Goal: Task Accomplishment & Management: Manage account settings

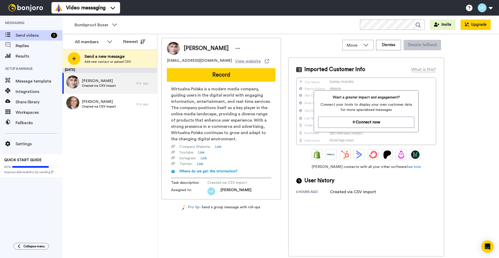
click at [467, 23] on icon at bounding box center [467, 24] width 4 height 4
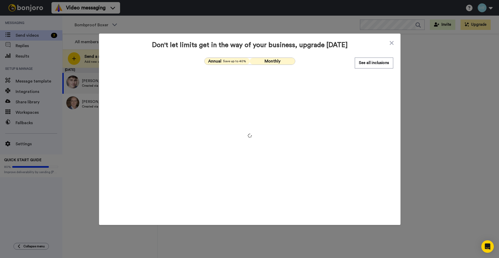
click at [284, 62] on button "Monthly" at bounding box center [272, 61] width 45 height 7
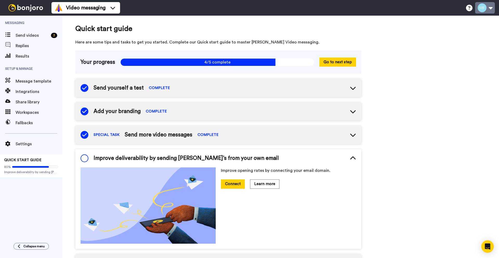
click at [492, 9] on button at bounding box center [485, 7] width 20 height 11
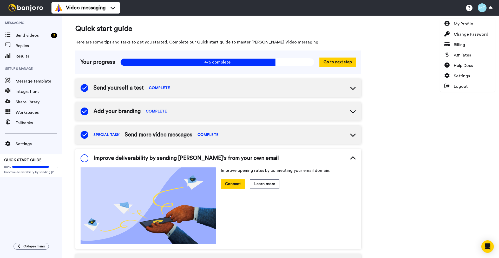
click at [385, 141] on div "Quick start guide Here are some tips and tasks to get you started. Complete our…" at bounding box center [280, 233] width 437 height 434
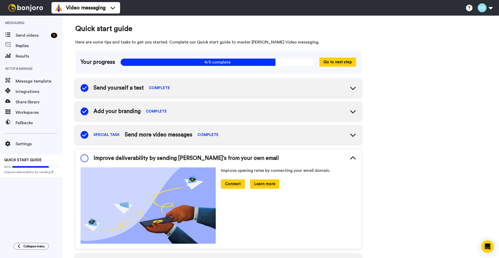
click at [271, 184] on button "Learn more" at bounding box center [264, 183] width 29 height 9
click at [31, 144] on span "Settings" at bounding box center [39, 144] width 47 height 6
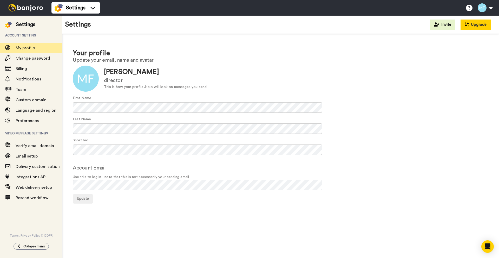
click at [472, 28] on button "Upgrade" at bounding box center [476, 25] width 30 height 10
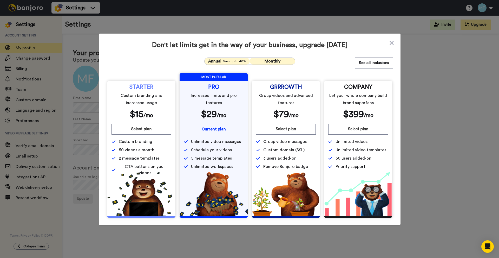
click at [260, 59] on button "Monthly" at bounding box center [272, 61] width 45 height 7
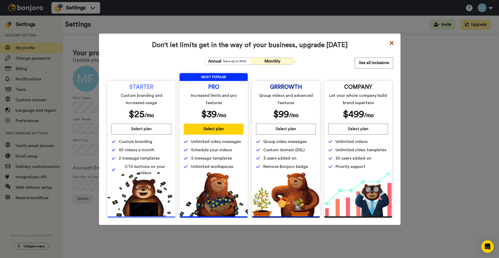
click at [389, 41] on icon at bounding box center [391, 43] width 5 height 6
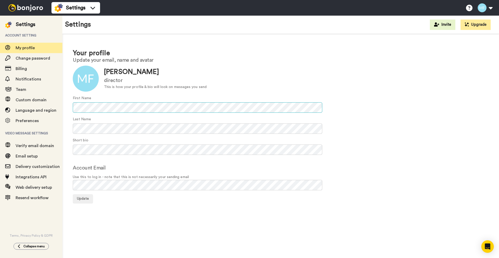
click at [64, 111] on div "Your profile Update your email, name and avatar Update Milosz Filipczak directo…" at bounding box center [280, 126] width 437 height 184
click at [65, 147] on div "Your profile Update your email, name and avatar Update Milosz Filipczak directo…" at bounding box center [280, 126] width 437 height 184
click at [82, 163] on form "Update Milosz Filipczak director This is how your profile & bio will look on me…" at bounding box center [281, 135] width 416 height 138
click at [90, 200] on button "Update" at bounding box center [83, 198] width 20 height 9
click at [24, 95] on div "Custom domain" at bounding box center [31, 100] width 62 height 10
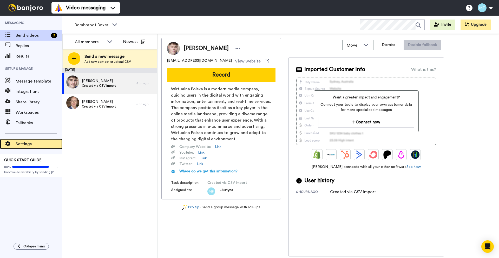
click at [26, 146] on span "Settings" at bounding box center [39, 144] width 47 height 6
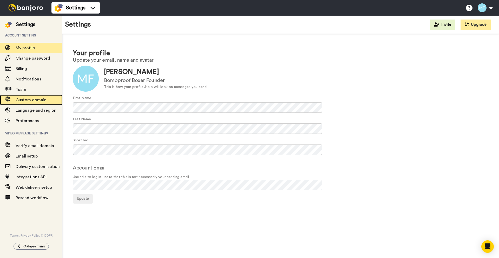
click at [35, 101] on span "Custom domain" at bounding box center [31, 100] width 31 height 4
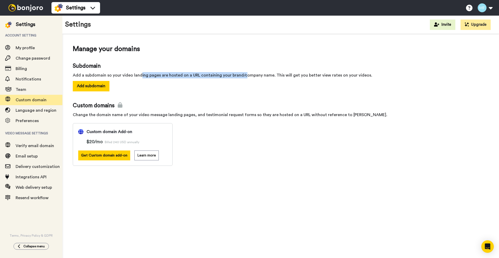
drag, startPoint x: 141, startPoint y: 75, endPoint x: 243, endPoint y: 74, distance: 102.5
click at [243, 74] on div "Add a subdomain so your video landing pages are hosted on a URL containing your…" at bounding box center [281, 75] width 416 height 6
click at [90, 83] on button "Add subdomain" at bounding box center [91, 86] width 37 height 10
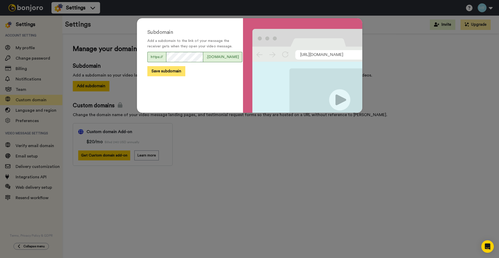
click at [171, 76] on button "Save subdomain" at bounding box center [166, 71] width 38 height 10
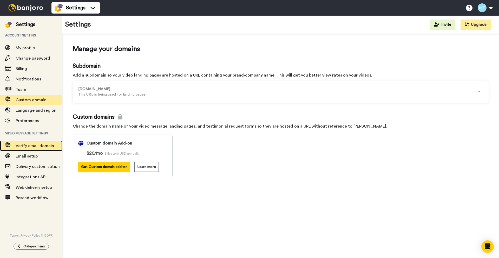
click at [33, 145] on span "Verify email domain" at bounding box center [35, 146] width 38 height 4
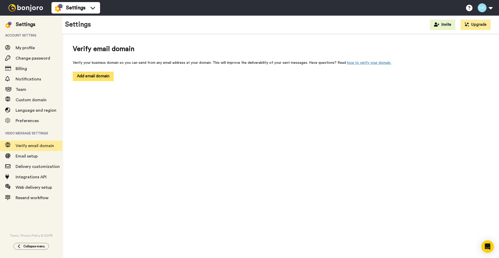
click at [105, 72] on button "Add email domain" at bounding box center [93, 76] width 41 height 9
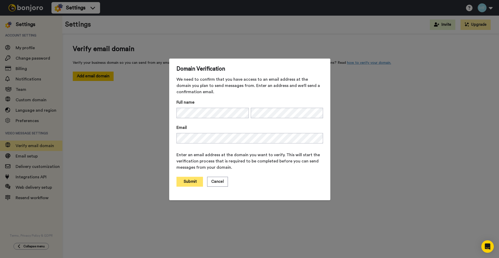
click at [181, 182] on button "Submit" at bounding box center [190, 182] width 27 height 10
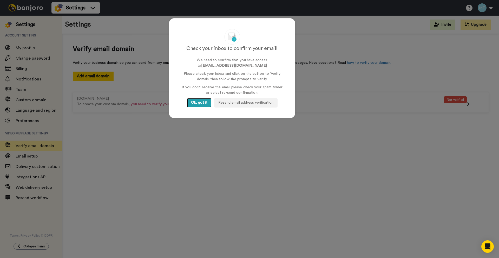
click at [196, 106] on button "Ok, got it" at bounding box center [199, 102] width 25 height 9
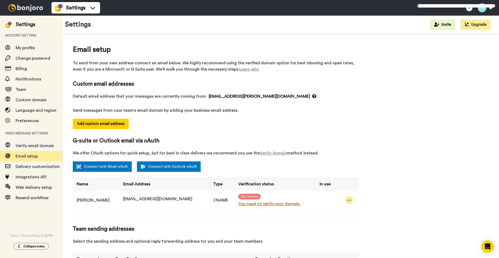
click at [345, 201] on div at bounding box center [349, 200] width 8 height 8
click at [393, 163] on div "Email setup To send from your own address connect an email below. We highly rec…" at bounding box center [281, 166] width 416 height 244
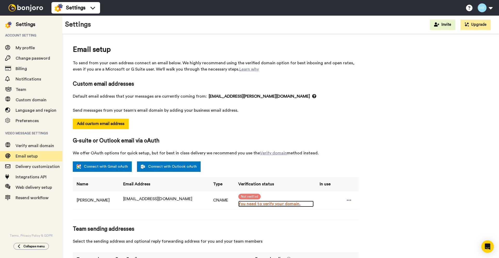
click at [247, 205] on link "You need to verify your domain." at bounding box center [276, 204] width 75 height 6
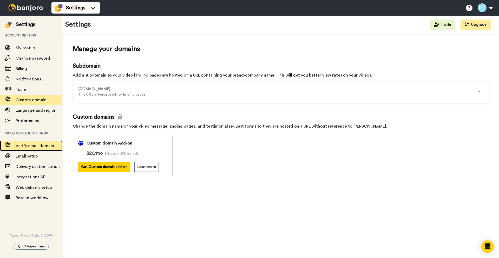
click at [45, 146] on span "Verify email domain" at bounding box center [35, 146] width 38 height 4
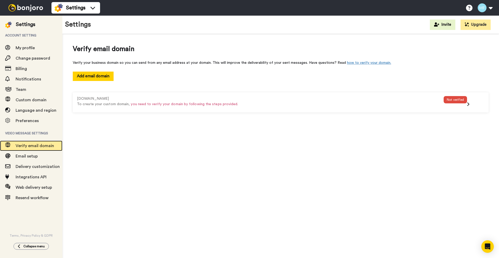
click at [49, 144] on span "Verify email domain" at bounding box center [35, 146] width 38 height 4
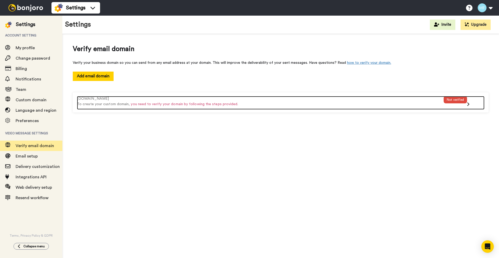
click at [464, 104] on div "Not verified" at bounding box center [455, 103] width 23 height 14
click at [383, 96] on div "[DOMAIN_NAME]" at bounding box center [260, 98] width 367 height 5
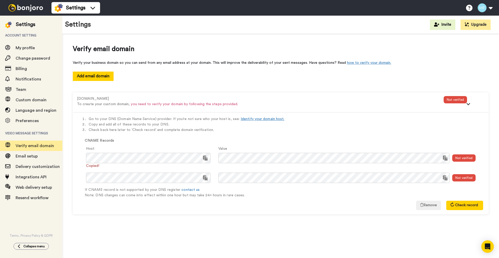
click at [466, 160] on div "Not verified" at bounding box center [464, 157] width 23 height 7
click at [452, 204] on icon at bounding box center [452, 204] width 5 height 5
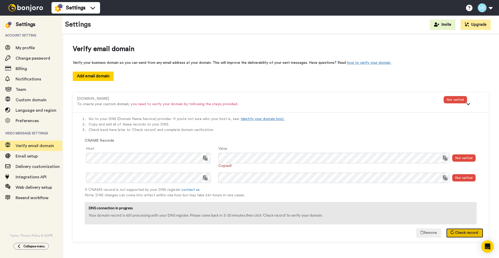
click at [457, 233] on span "Check record" at bounding box center [466, 233] width 23 height 4
click at [468, 229] on button "Check record" at bounding box center [465, 232] width 37 height 9
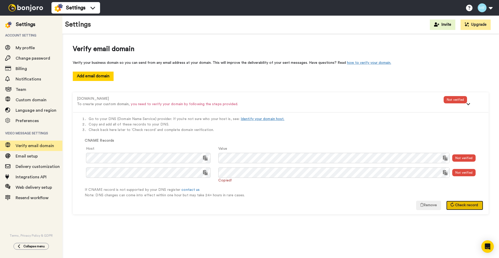
click at [461, 203] on button "Check record" at bounding box center [465, 205] width 37 height 9
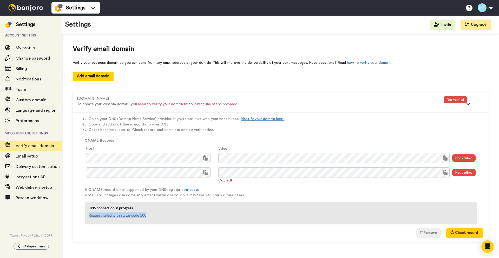
drag, startPoint x: 150, startPoint y: 218, endPoint x: 90, endPoint y: 214, distance: 60.5
click at [90, 214] on div "DNS connection in progress Request failed with status code 500" at bounding box center [281, 213] width 392 height 22
drag, startPoint x: 91, startPoint y: 214, endPoint x: 119, endPoint y: 222, distance: 28.9
click at [119, 222] on div "DNS connection in progress Request failed with status code 500" at bounding box center [281, 213] width 392 height 22
click at [146, 216] on p "Request failed with status code 500" at bounding box center [281, 214] width 384 height 5
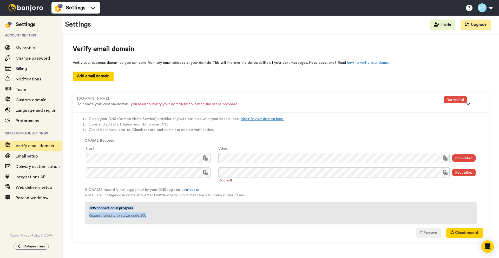
drag, startPoint x: 156, startPoint y: 215, endPoint x: 90, endPoint y: 208, distance: 66.8
click at [90, 208] on div "DNS connection in progress Request failed with status code 500" at bounding box center [281, 213] width 392 height 22
click at [470, 229] on button "Check record" at bounding box center [465, 232] width 37 height 9
click at [388, 125] on li "Copy and add all of these records to your DNS." at bounding box center [286, 124] width 395 height 5
click at [468, 230] on button "Check record" at bounding box center [465, 232] width 37 height 9
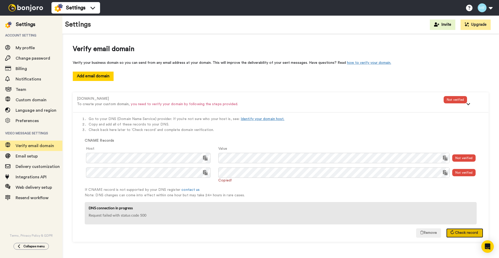
click at [465, 230] on button "Check record" at bounding box center [465, 232] width 37 height 9
click at [457, 233] on span "Check record" at bounding box center [466, 233] width 23 height 4
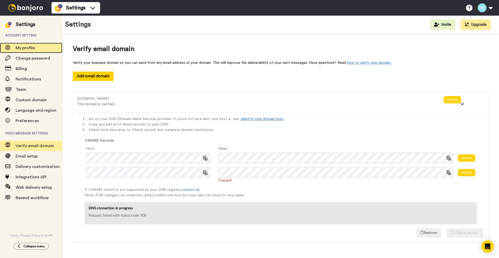
click at [29, 47] on span "My profile" at bounding box center [25, 48] width 19 height 4
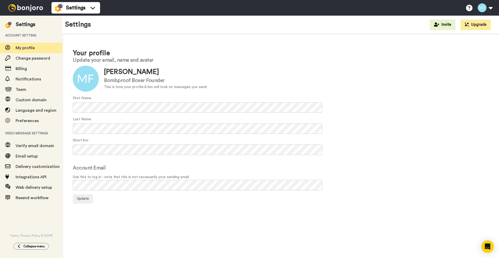
click at [30, 6] on img at bounding box center [25, 7] width 39 height 7
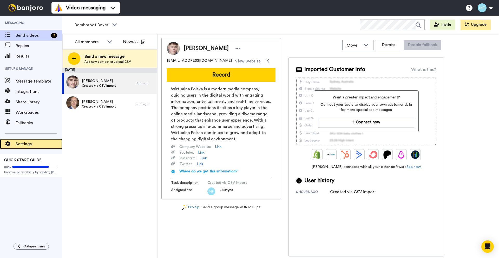
click at [34, 144] on span "Settings" at bounding box center [39, 144] width 47 height 6
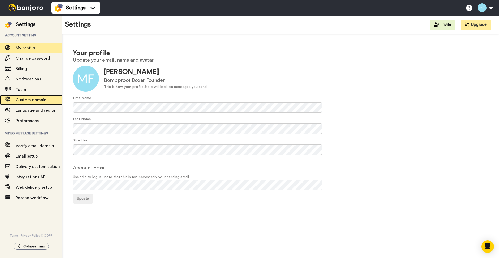
click at [27, 100] on span "Custom domain" at bounding box center [31, 100] width 31 height 4
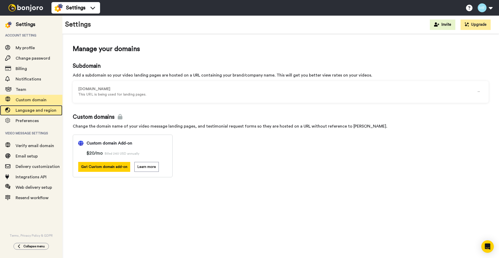
click at [28, 112] on span "Language and region" at bounding box center [39, 110] width 47 height 6
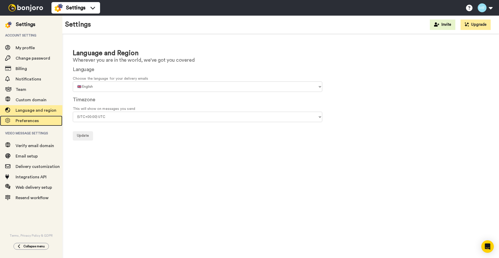
click at [32, 120] on span "Preferences" at bounding box center [27, 121] width 23 height 4
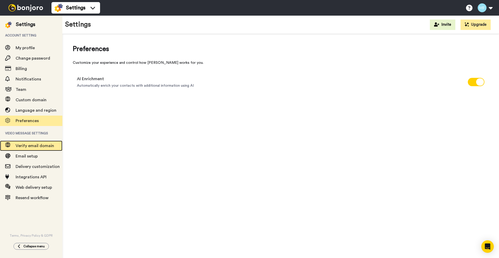
click at [41, 147] on span "Verify email domain" at bounding box center [35, 146] width 38 height 4
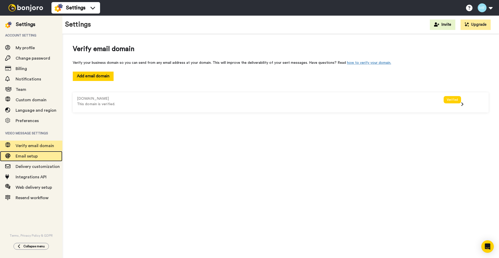
click at [36, 155] on span "Email setup" at bounding box center [27, 156] width 22 height 4
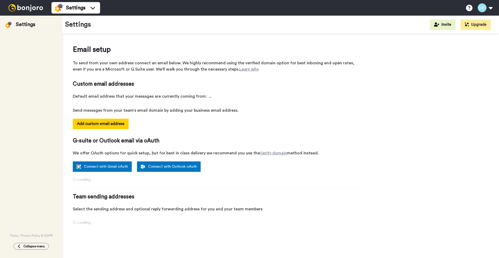
select select "164443"
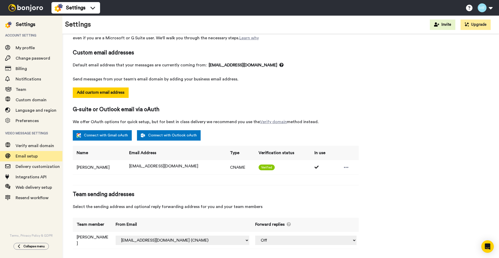
scroll to position [32, 0]
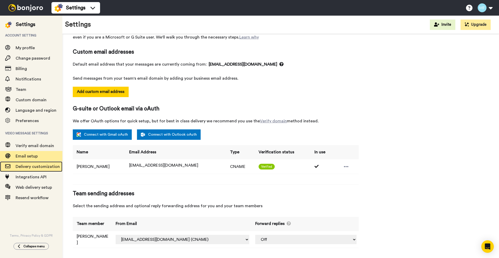
click at [43, 166] on span "Delivery customization" at bounding box center [38, 166] width 44 height 4
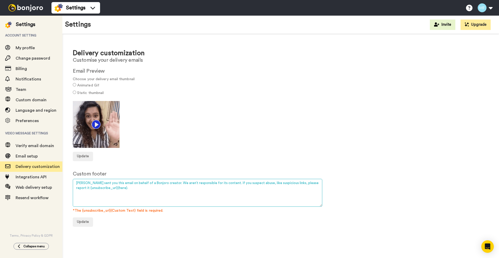
drag, startPoint x: 127, startPoint y: 187, endPoint x: 74, endPoint y: 181, distance: 53.7
click at [74, 181] on textarea "Bonjoro sent you this email on behalf of a Bonjoro creator. We aren’t responsib…" at bounding box center [198, 193] width 250 height 28
paste textarea "You received this email because you signed up for Back to School training with …"
type textarea "You received this email because you signed up for Back to School training with …"
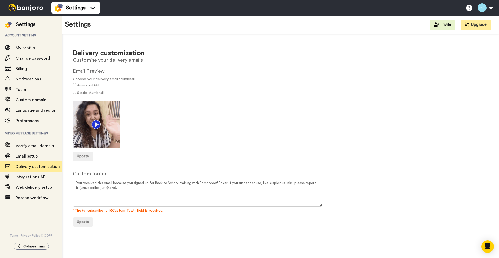
click at [238, 152] on div "Update" at bounding box center [281, 156] width 416 height 9
click at [89, 221] on button "Update" at bounding box center [83, 221] width 20 height 9
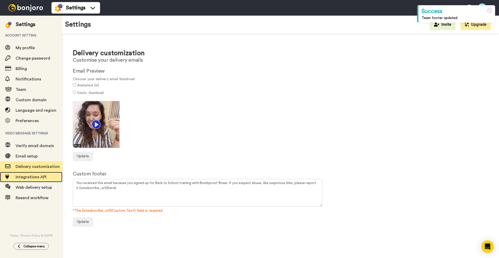
click at [28, 179] on span "Integrations API" at bounding box center [39, 177] width 47 height 6
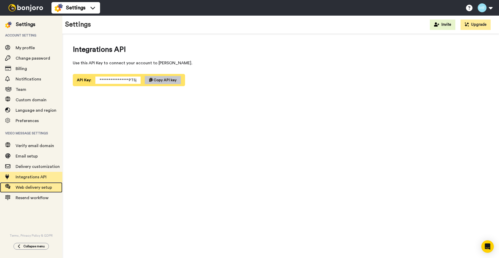
click at [29, 187] on span "Web delivery setup" at bounding box center [34, 187] width 36 height 4
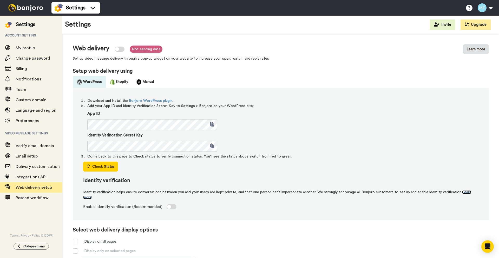
click at [88, 198] on link "Learn more" at bounding box center [277, 194] width 388 height 9
click at [35, 196] on span "Resend workflow" at bounding box center [32, 198] width 33 height 4
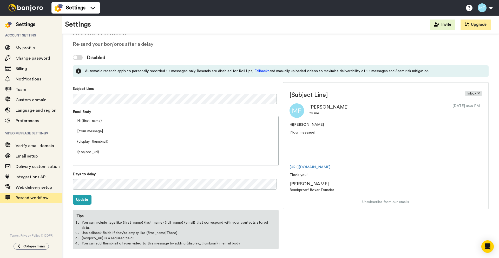
scroll to position [23, 0]
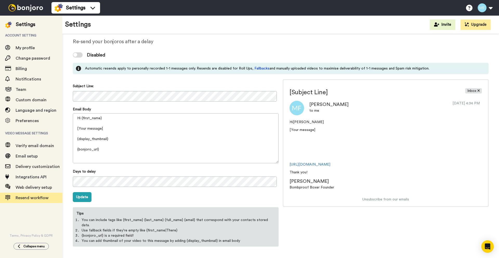
click at [78, 53] on div at bounding box center [78, 54] width 10 height 5
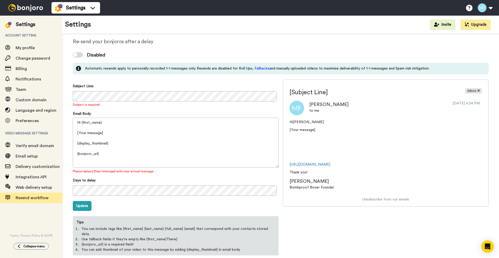
click at [78, 53] on div at bounding box center [78, 54] width 10 height 5
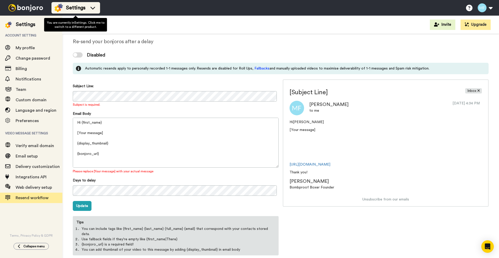
click at [87, 9] on div "Settings" at bounding box center [76, 8] width 42 height 8
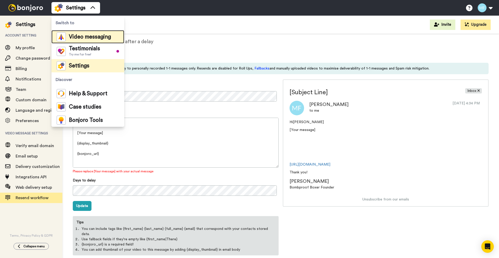
click at [78, 38] on span "Video messaging" at bounding box center [90, 36] width 42 height 5
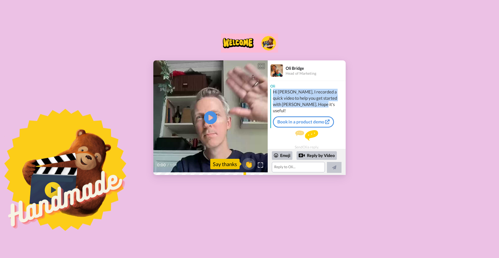
drag, startPoint x: 307, startPoint y: 104, endPoint x: 274, endPoint y: 93, distance: 34.5
click at [274, 93] on div "Hi Milosz, I recorded a quick video to help you get started with Bonjoro. Hope …" at bounding box center [309, 101] width 72 height 25
copy div "Hi Milosz, I recorded a quick video to help you get started with Bonjoro. Hope …"
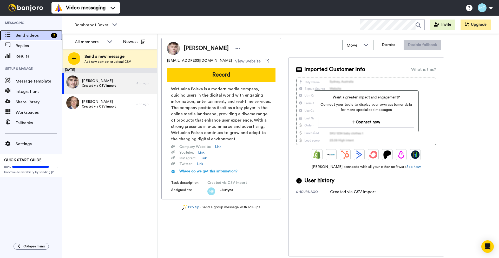
click at [39, 35] on span "Send videos" at bounding box center [32, 35] width 33 height 6
click at [371, 46] on div "Move" at bounding box center [358, 45] width 31 height 10
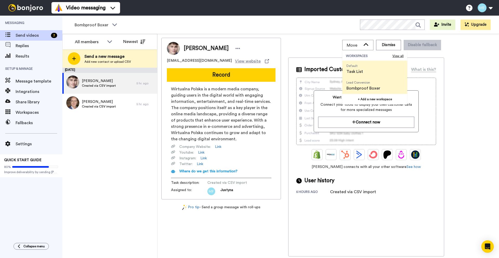
click at [361, 72] on span "Task List" at bounding box center [355, 71] width 17 height 6
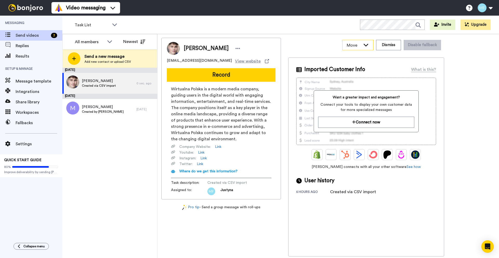
click at [361, 47] on span "Move" at bounding box center [354, 45] width 14 height 6
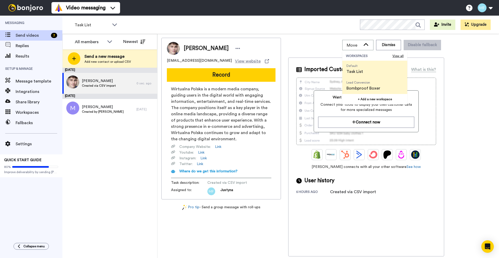
click at [363, 85] on span "Lead Conversion Bombproof Boxer" at bounding box center [364, 85] width 42 height 17
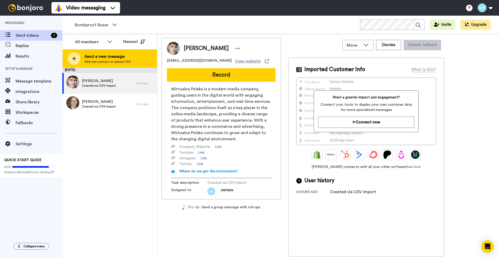
click at [97, 60] on span "Add new contact or upload CSV" at bounding box center [108, 62] width 47 height 4
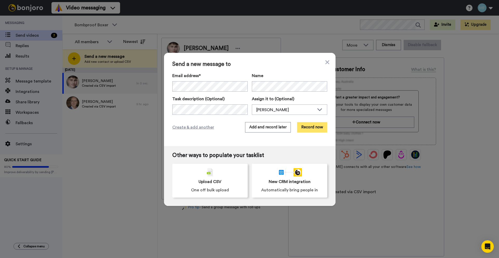
click at [305, 125] on button "Record now" at bounding box center [312, 127] width 30 height 10
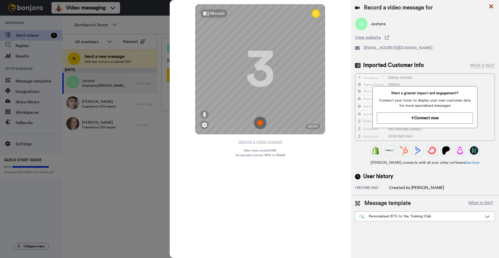
click at [494, 5] on icon at bounding box center [491, 6] width 5 height 7
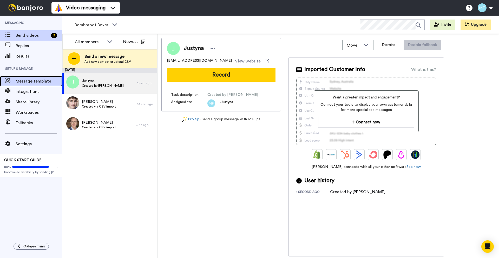
click at [24, 82] on span "Message template" at bounding box center [39, 81] width 47 height 6
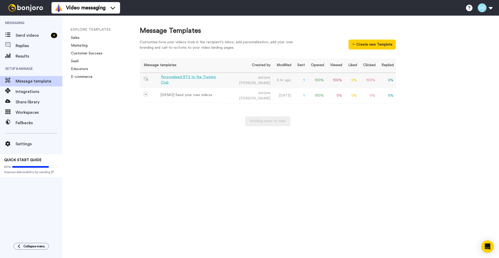
click at [194, 80] on div "Personalised BTS to the Training Club" at bounding box center [191, 79] width 61 height 11
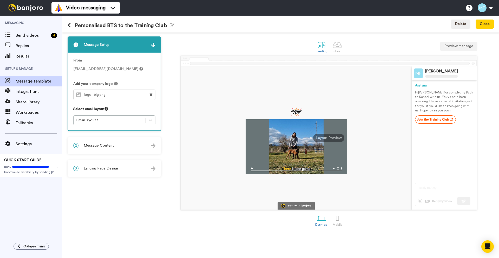
click at [110, 144] on span "Message Content" at bounding box center [99, 145] width 30 height 5
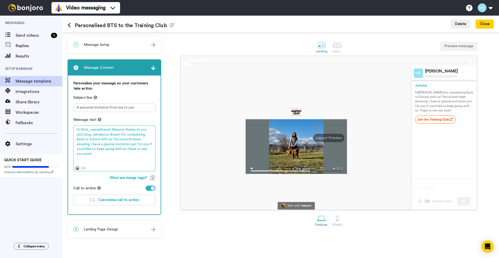
click at [108, 140] on textarea "Hi {first_name|there}! Massive thanks to you and {dog_name|your Boxer} for comp…" at bounding box center [114, 148] width 82 height 46
paste textarea ", I recorded a quick video message for you and {dog_name|your Boxer} as we're n…"
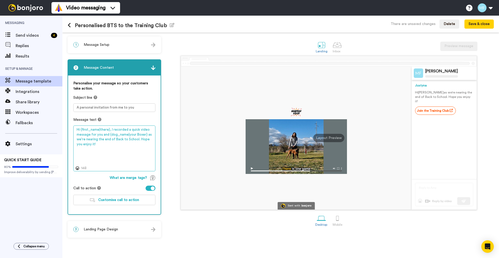
type textarea "Hi {first_name|there}, I recorded a quick video message for you and {dog_name|y…"
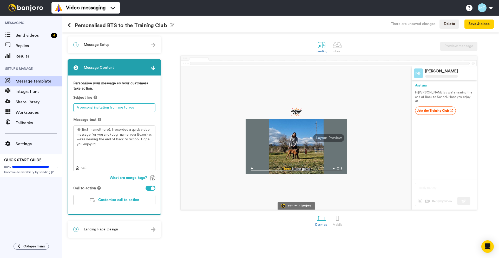
click at [143, 109] on textarea "A personal invitation from me to you" at bounding box center [114, 107] width 82 height 9
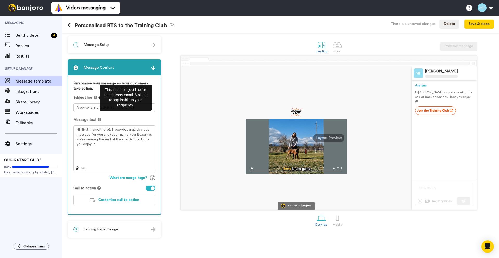
click at [95, 97] on icon at bounding box center [96, 97] width 4 height 4
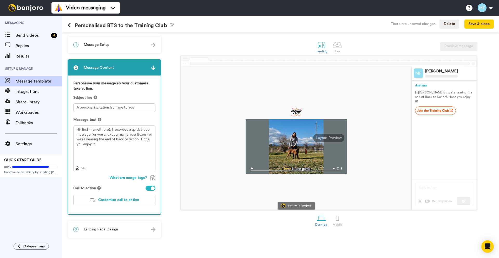
click at [156, 121] on div "Personalise your message so your customers take action. Subject line A personal…" at bounding box center [114, 144] width 93 height 139
click at [93, 107] on textarea "A personal invitation from me to you" at bounding box center [114, 107] width 82 height 9
paste textarea "I recorded a personal video for"
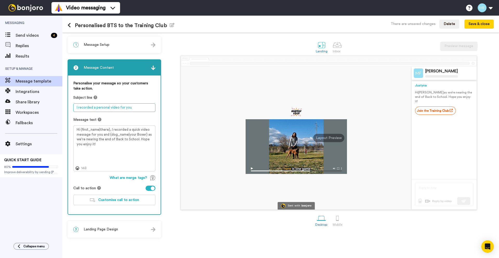
click at [77, 108] on textarea "I recorded a personal video for you" at bounding box center [114, 107] width 82 height 9
paste textarea "🐶"
type textarea "🐶 I recorded a personal video for you"
click at [474, 27] on button "Save & close" at bounding box center [479, 24] width 29 height 9
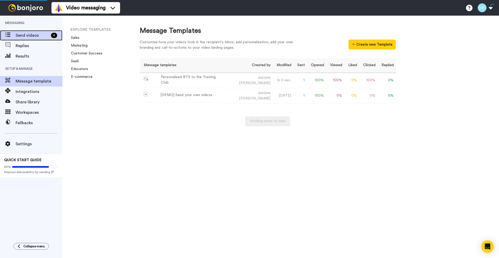
click at [33, 36] on span "Send videos" at bounding box center [32, 35] width 33 height 6
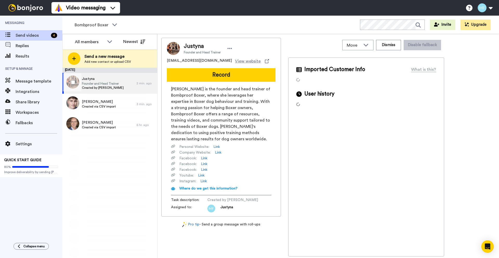
click at [115, 82] on span "Founder and Head Trainer" at bounding box center [103, 83] width 42 height 4
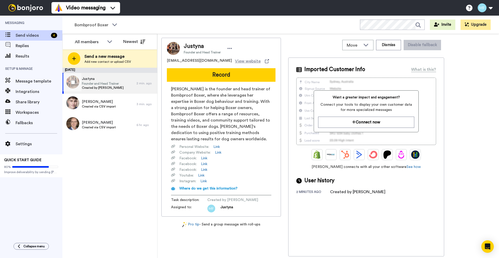
click at [123, 87] on span "Created by Justyna Marszalek" at bounding box center [103, 88] width 42 height 4
click at [304, 40] on div "Move WORKSPACES View all Default Task List Lead Conversion Bombproof Boxer + Ad…" at bounding box center [366, 45] width 156 height 15
click at [120, 80] on span "Justyna" at bounding box center [103, 78] width 42 height 5
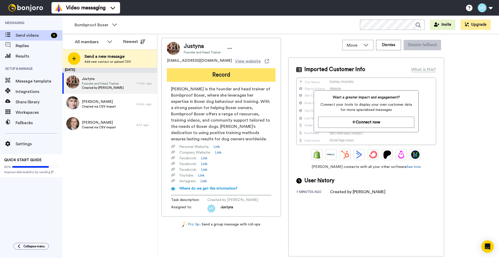
click at [185, 71] on button "Record" at bounding box center [221, 75] width 109 height 14
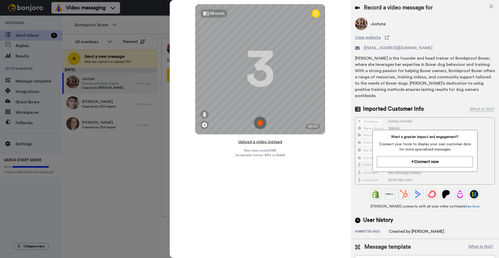
click at [250, 142] on button "Upload a video instead" at bounding box center [260, 141] width 47 height 7
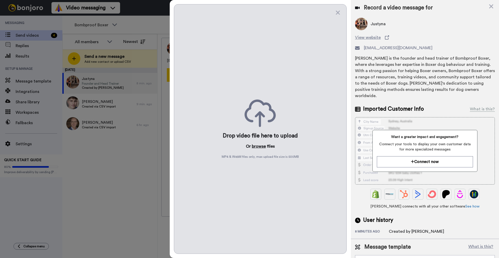
click at [254, 144] on button "browse" at bounding box center [259, 146] width 14 height 6
click at [261, 146] on button "browse" at bounding box center [259, 146] width 14 height 6
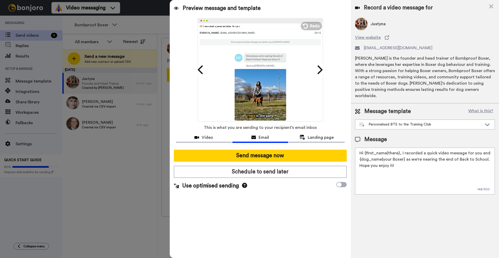
click at [411, 153] on textarea "Hi {first_name|there}, I recorded a quick video message for you and {dog_name|y…" at bounding box center [425, 170] width 140 height 47
click at [319, 138] on span "Landing page" at bounding box center [321, 137] width 26 height 6
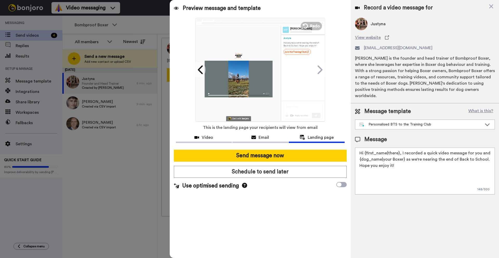
click at [419, 152] on textarea "Hi {first_name|there}, I recorded a quick video message for you and {dog_name|y…" at bounding box center [425, 170] width 140 height 47
click at [310, 28] on button "Redo" at bounding box center [311, 25] width 23 height 9
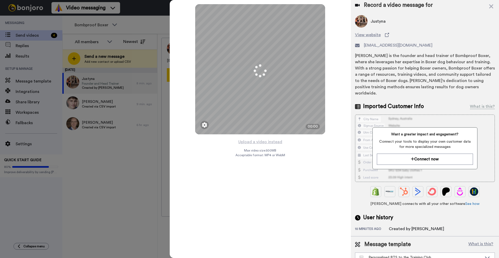
scroll to position [5, 0]
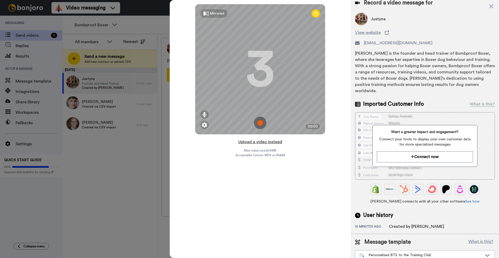
click at [268, 142] on button "Upload a video instead" at bounding box center [260, 141] width 47 height 7
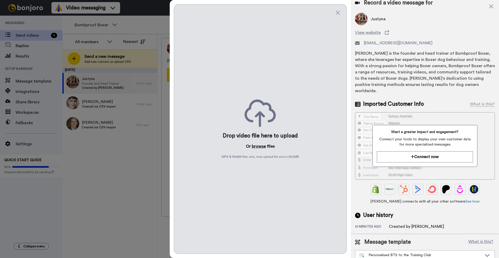
click at [255, 146] on button "browse" at bounding box center [259, 146] width 14 height 6
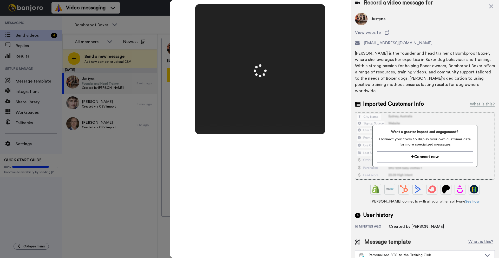
scroll to position [0, 0]
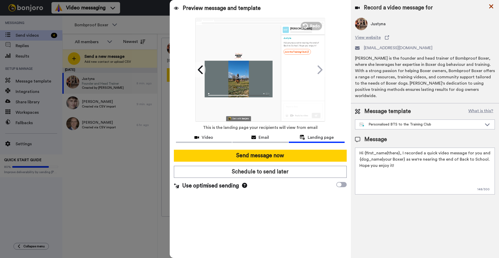
click at [491, 6] on icon at bounding box center [491, 6] width 5 height 7
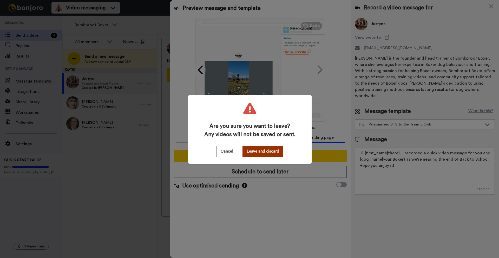
click at [248, 153] on button "Leave and discard" at bounding box center [263, 151] width 41 height 11
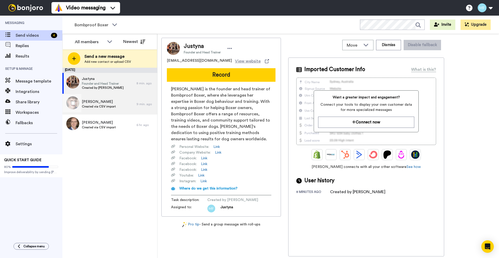
click at [123, 106] on div "Milo Created via CSV import" at bounding box center [99, 104] width 74 height 21
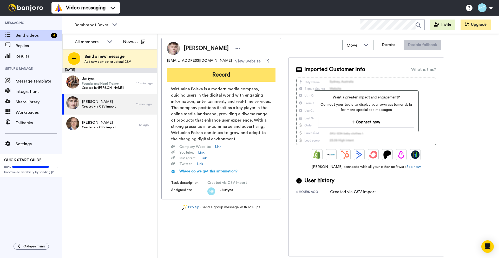
click at [214, 77] on button "Record" at bounding box center [221, 75] width 109 height 14
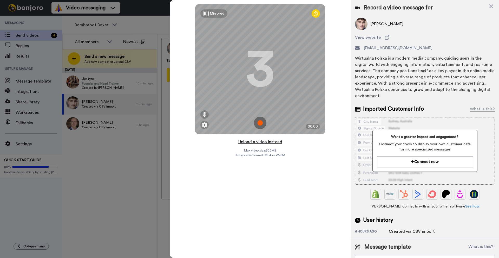
click at [260, 143] on button "Upload a video instead" at bounding box center [260, 141] width 47 height 7
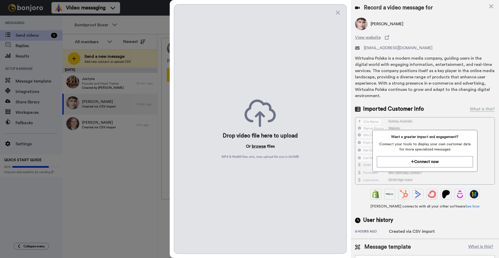
click at [258, 146] on button "browse" at bounding box center [259, 146] width 14 height 6
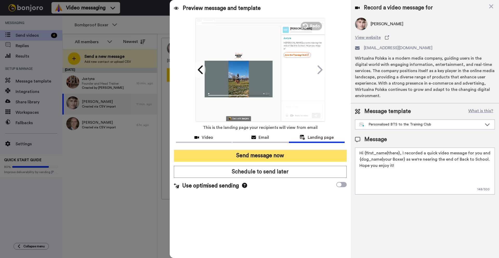
click at [281, 155] on button "Send message now" at bounding box center [260, 156] width 173 height 12
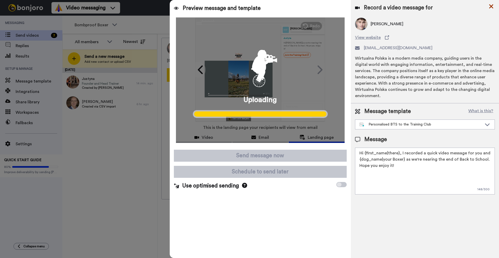
click at [490, 7] on icon at bounding box center [491, 6] width 5 height 7
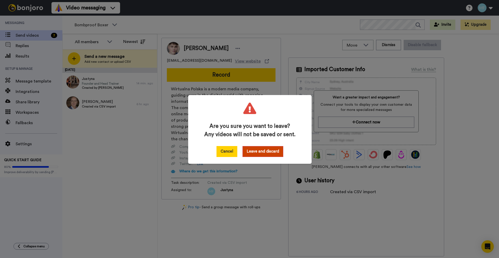
click at [231, 153] on button "Cancel" at bounding box center [227, 151] width 21 height 11
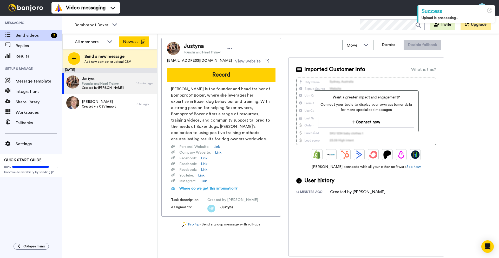
click at [131, 44] on button "Newest" at bounding box center [134, 41] width 30 height 10
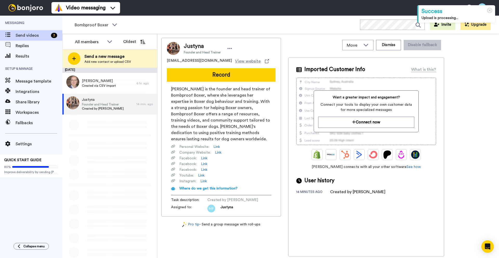
click at [131, 44] on button "Oldest" at bounding box center [134, 41] width 30 height 10
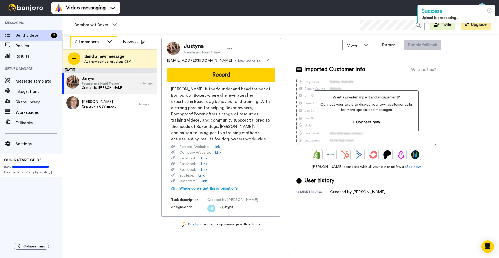
click at [104, 43] on div "All members" at bounding box center [90, 42] width 30 height 6
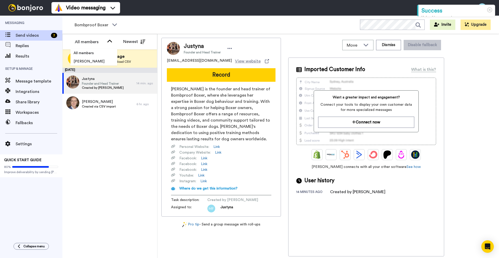
click at [110, 159] on div "[DATE] Justyna Founder and Head Trainer Created by [PERSON_NAME] 14 min. ago [P…" at bounding box center [109, 163] width 95 height 190
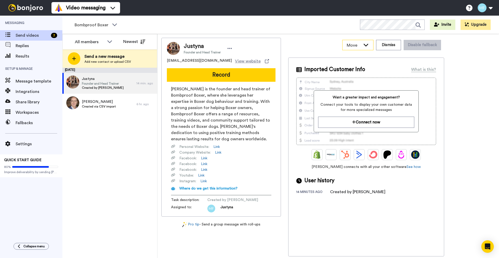
click at [353, 44] on span "Move" at bounding box center [354, 45] width 14 height 6
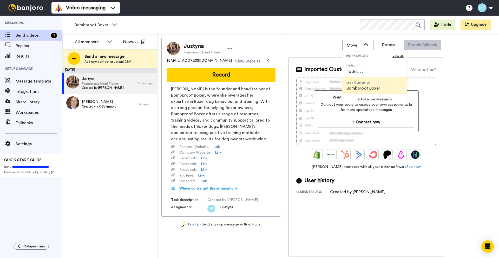
click at [309, 48] on div "Move WORKSPACES View all Default Task List Lead Conversion Bombproof Boxer + Ad…" at bounding box center [366, 45] width 156 height 15
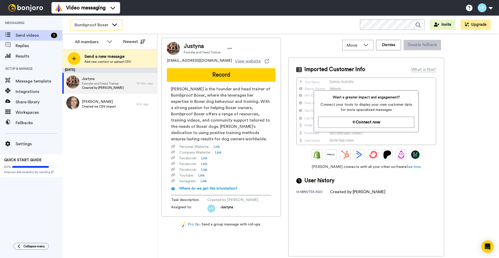
click at [104, 26] on span "Bombproof Boxer" at bounding box center [92, 25] width 35 height 6
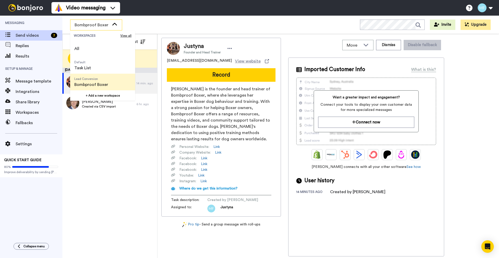
click at [104, 26] on span "Bombproof Boxer" at bounding box center [92, 25] width 35 height 6
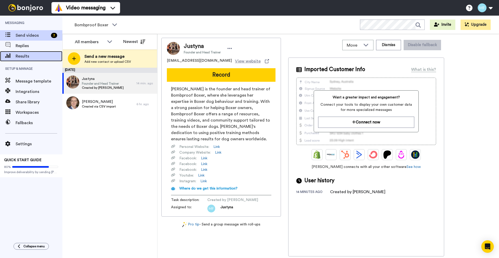
click at [39, 53] on span "Results" at bounding box center [39, 56] width 47 height 6
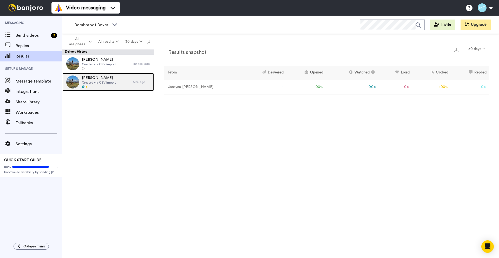
click at [112, 77] on span "[PERSON_NAME]" at bounding box center [99, 77] width 34 height 5
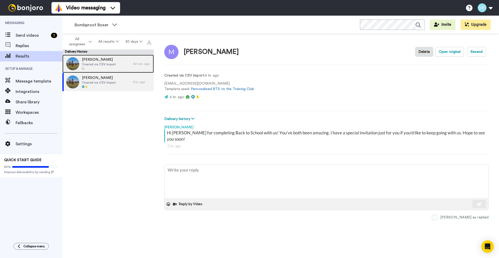
click at [111, 60] on span "[PERSON_NAME]" at bounding box center [99, 59] width 34 height 5
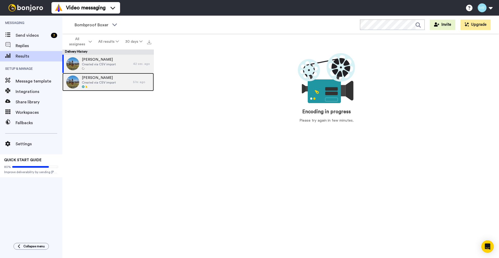
click at [113, 79] on span "[PERSON_NAME]" at bounding box center [99, 77] width 34 height 5
type textarea "x"
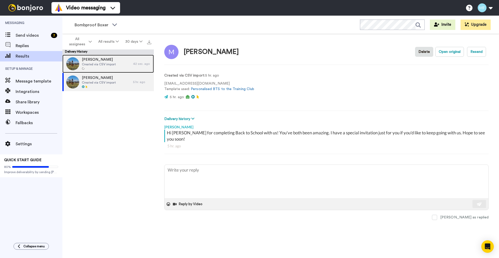
click at [111, 64] on span "Created via CSV import" at bounding box center [99, 64] width 34 height 4
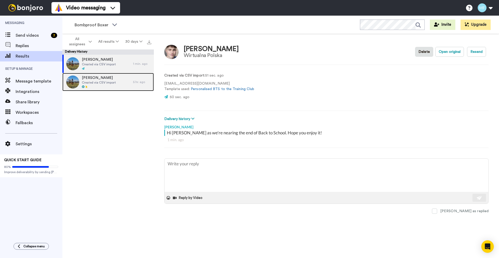
click at [116, 82] on div "[PERSON_NAME] Created via CSV import" at bounding box center [97, 82] width 71 height 18
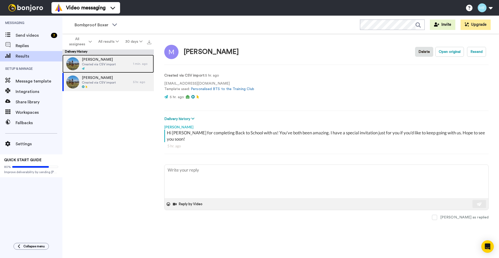
click at [109, 66] on span "Created via CSV import" at bounding box center [99, 64] width 34 height 4
type textarea "x"
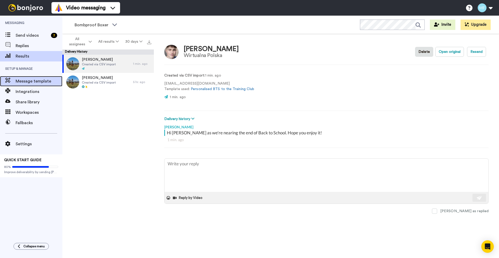
click span "Message template"
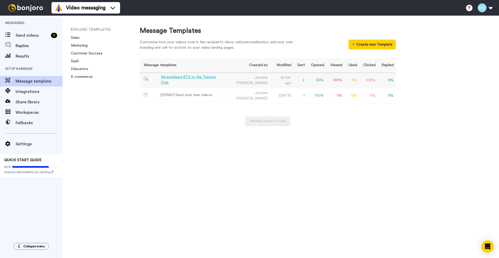
click at [176, 78] on div "Personalised BTS to the Training Club" at bounding box center [190, 79] width 59 height 11
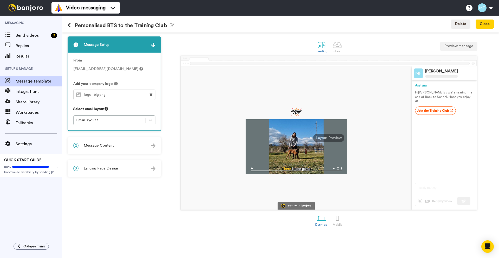
click at [118, 147] on div "2 Message Content" at bounding box center [114, 146] width 93 height 16
